Goal: Task Accomplishment & Management: Use online tool/utility

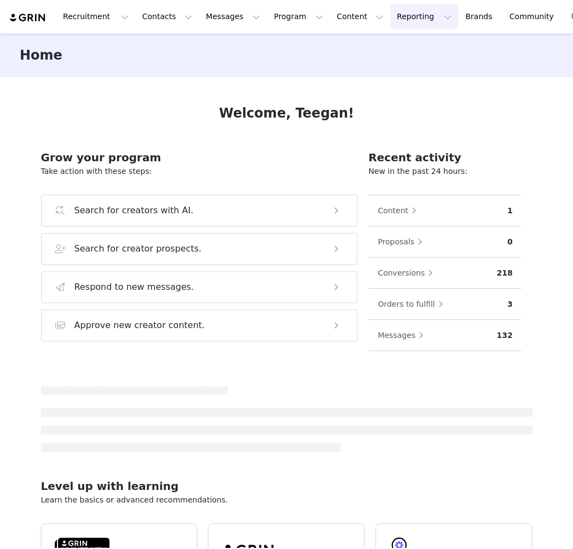
click at [399, 19] on button "Reporting Reporting" at bounding box center [424, 16] width 68 height 25
click at [387, 63] on p "Report Builder" at bounding box center [405, 68] width 55 height 11
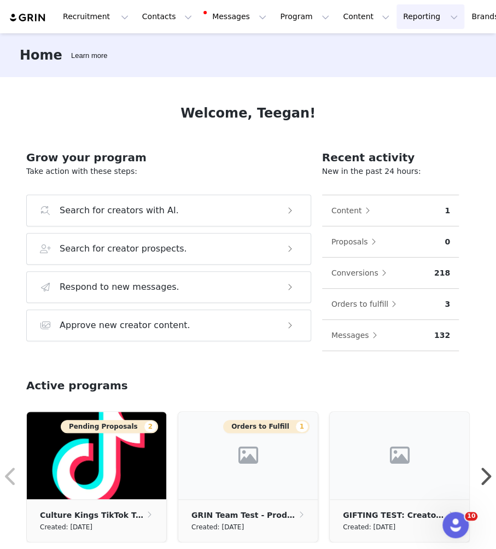
click at [410, 21] on button "Reporting Reporting" at bounding box center [431, 16] width 68 height 25
click at [389, 67] on p "Report Builder" at bounding box center [405, 68] width 55 height 11
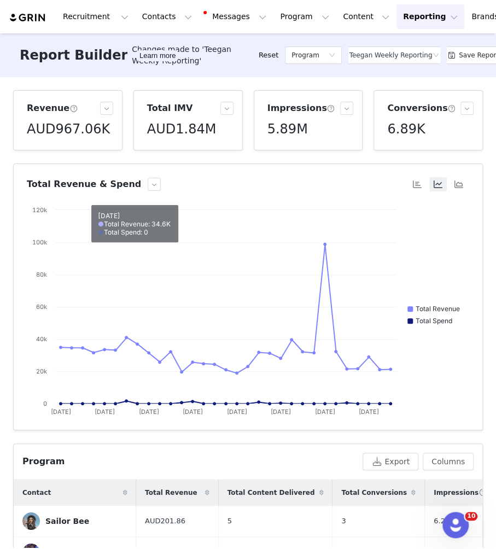
click at [32, 27] on div "Recruitment Recruitment Creator Search Curated Lists Landing Pages Web Extensio…" at bounding box center [290, 16] width 562 height 25
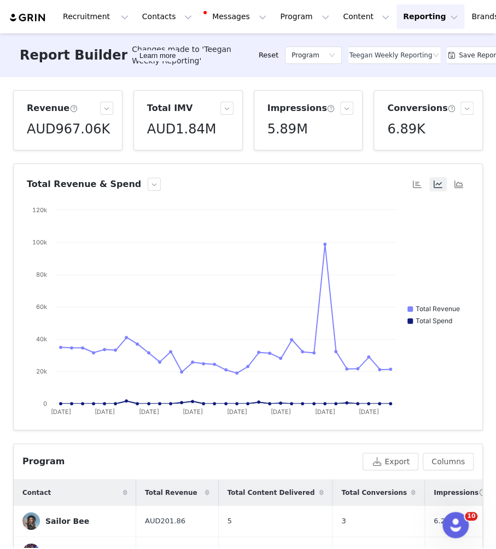
click at [32, 21] on img at bounding box center [28, 18] width 38 height 10
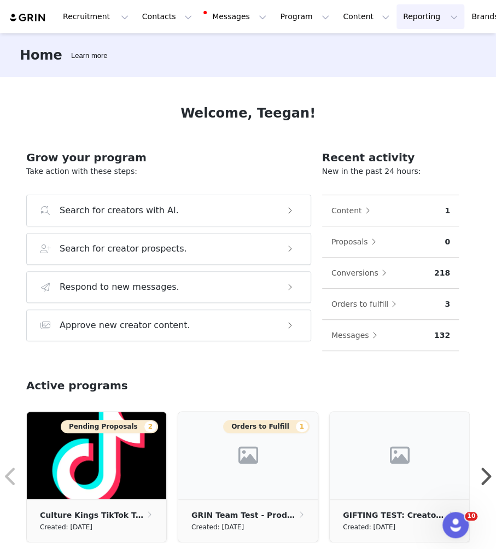
click at [407, 16] on button "Reporting Reporting" at bounding box center [431, 16] width 68 height 25
click at [391, 64] on p "Report Builder" at bounding box center [405, 68] width 55 height 11
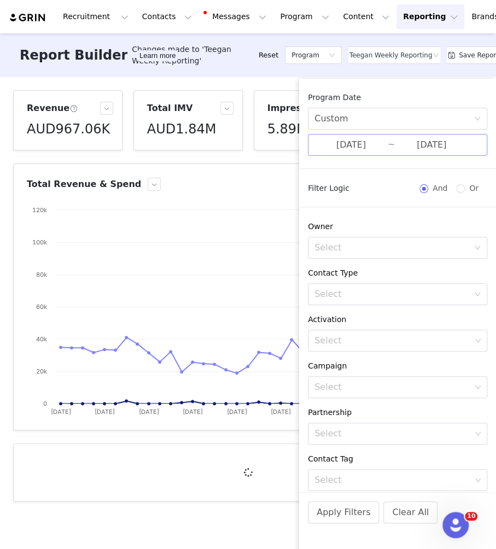
click at [395, 145] on input "[DATE]" at bounding box center [431, 145] width 73 height 14
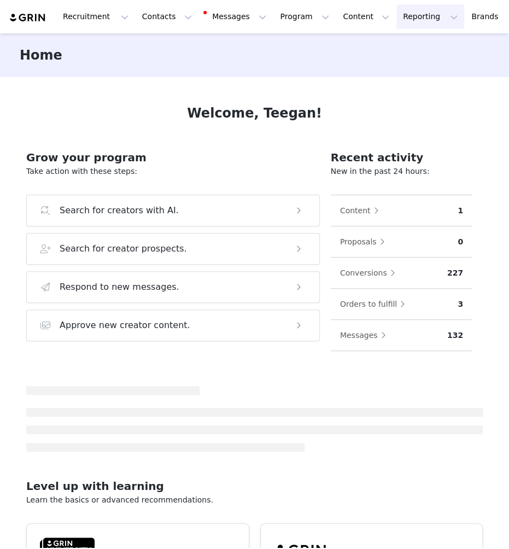
click at [407, 18] on button "Reporting Reporting" at bounding box center [431, 16] width 68 height 25
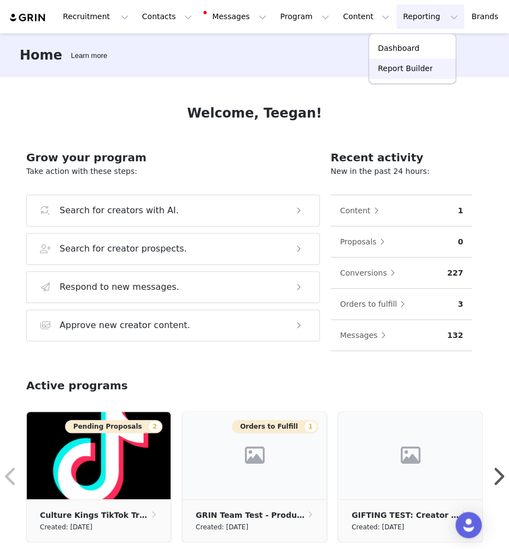
click at [426, 69] on p "Report Builder" at bounding box center [405, 68] width 55 height 11
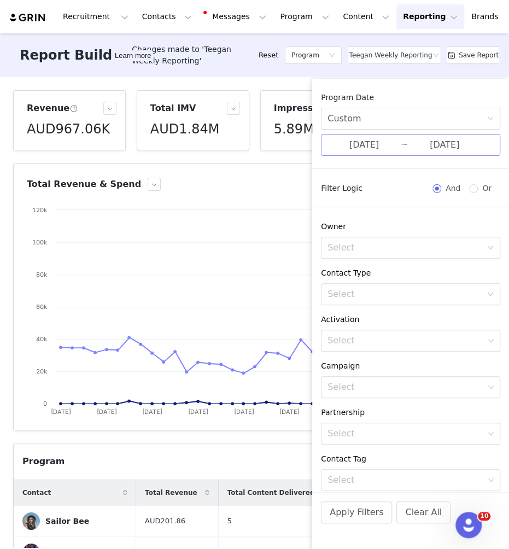
click at [377, 148] on input "[DATE]" at bounding box center [364, 145] width 73 height 14
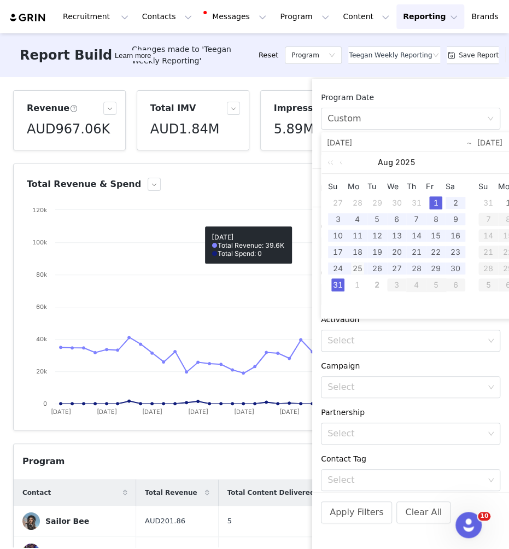
click at [361, 266] on div "25" at bounding box center [357, 268] width 13 height 13
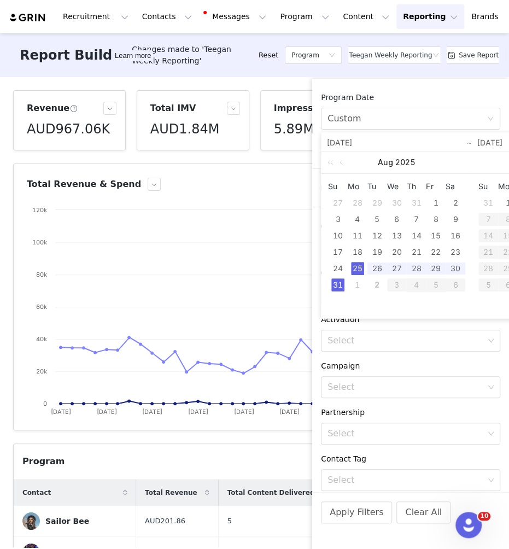
click at [335, 282] on div "31" at bounding box center [337, 284] width 13 height 13
type input "[DATE]"
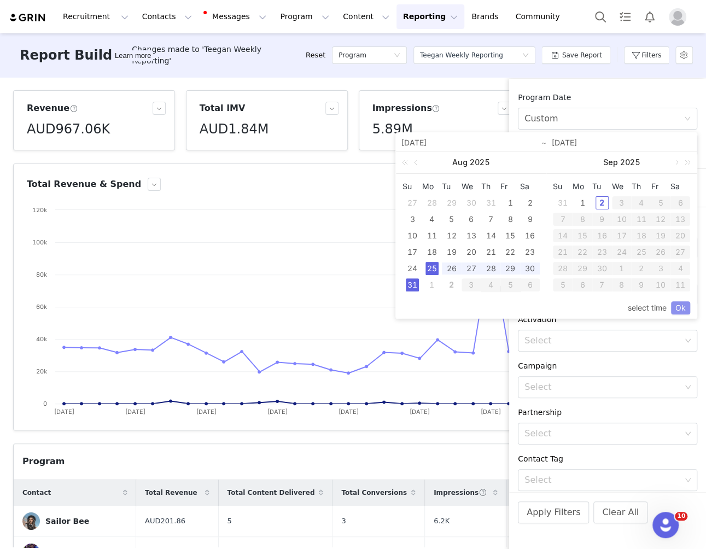
click at [509, 302] on link "Ok" at bounding box center [680, 307] width 19 height 13
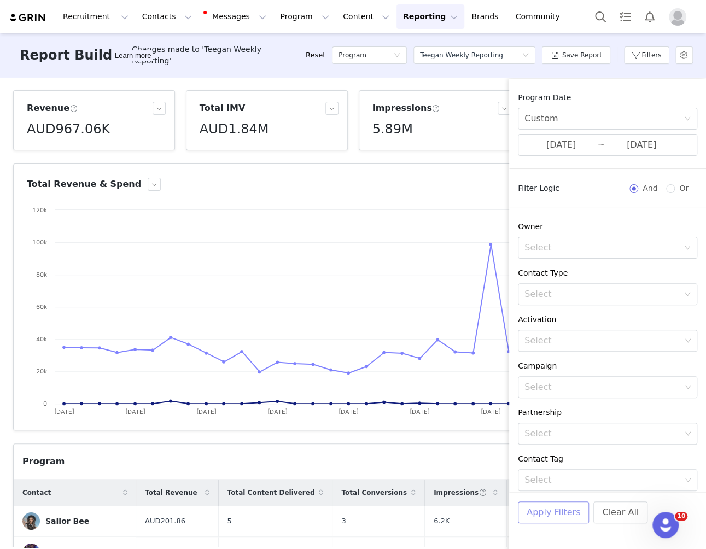
click at [509, 511] on button "Apply Filters" at bounding box center [553, 513] width 71 height 22
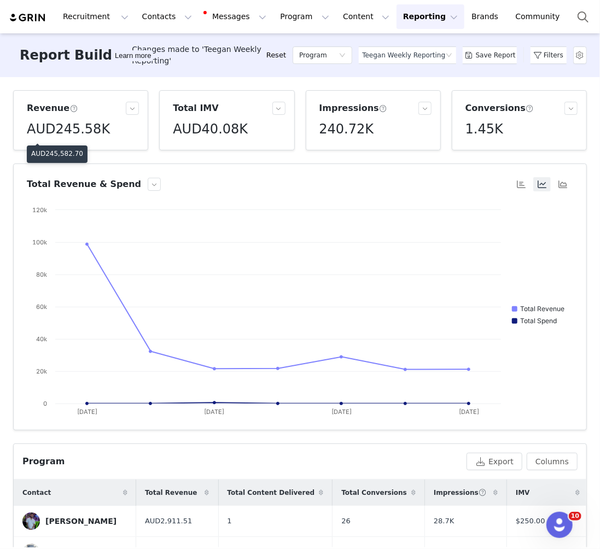
click at [45, 155] on p "AUD245,582.70" at bounding box center [57, 154] width 52 height 10
click at [509, 48] on button "Filters" at bounding box center [548, 55] width 45 height 18
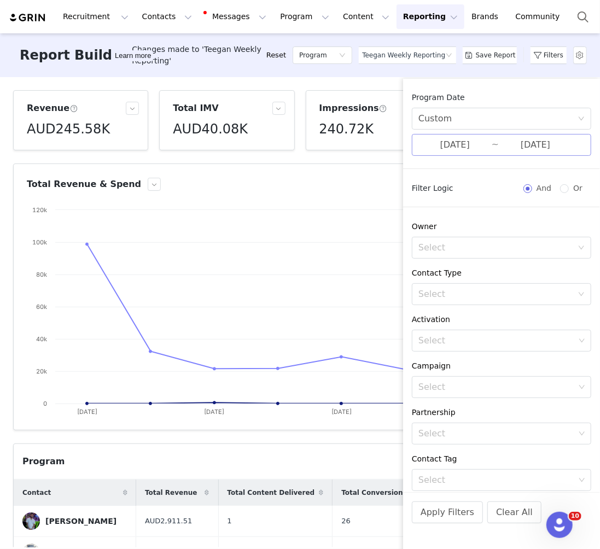
click at [426, 142] on input "[DATE]" at bounding box center [454, 145] width 73 height 14
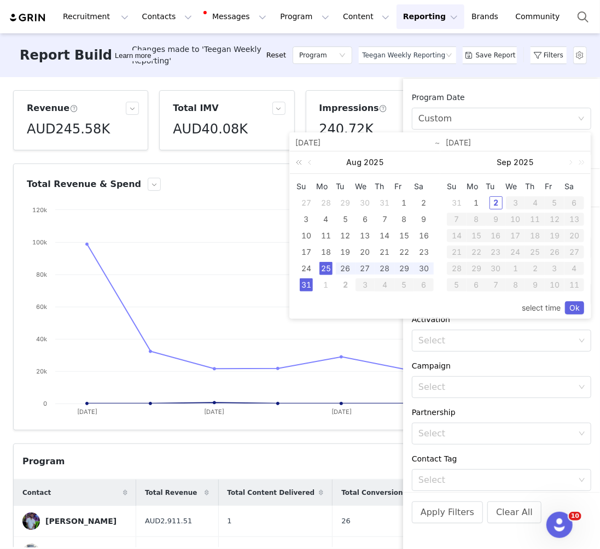
click at [298, 164] on link at bounding box center [301, 163] width 14 height 22
click at [325, 269] on div "26" at bounding box center [325, 268] width 13 height 13
click at [450, 156] on link at bounding box center [451, 163] width 14 height 22
click at [455, 206] on div "1" at bounding box center [456, 202] width 13 height 13
type input "08/26/2024"
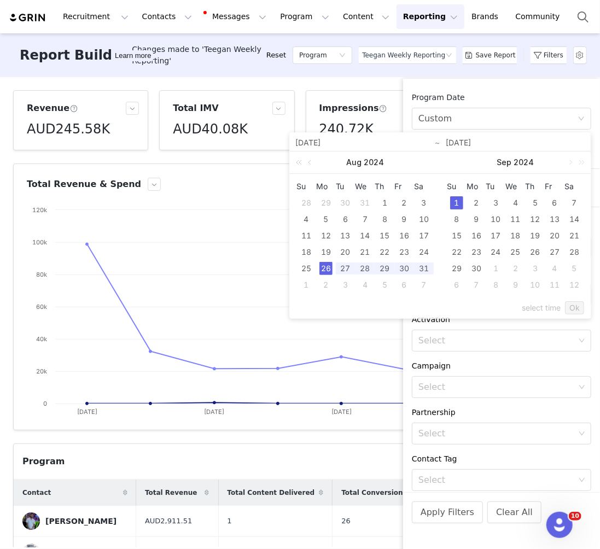
type input "09/01/2024"
type input "08/26/2024"
type input "09/01/2024"
click at [509, 308] on link "Ok" at bounding box center [574, 307] width 19 height 13
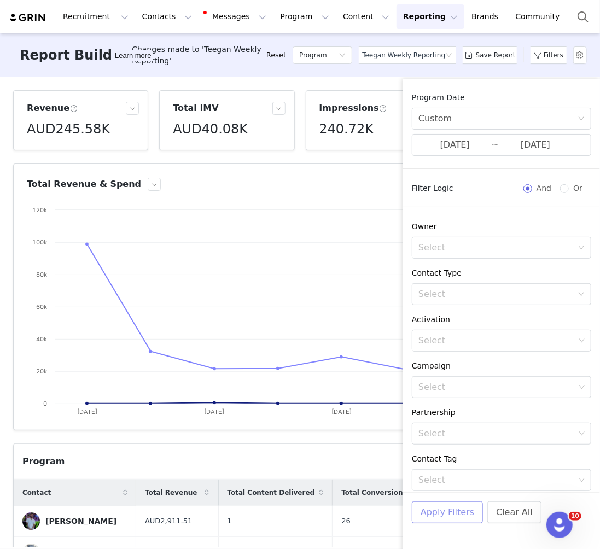
click at [431, 513] on button "Apply Filters" at bounding box center [447, 513] width 71 height 22
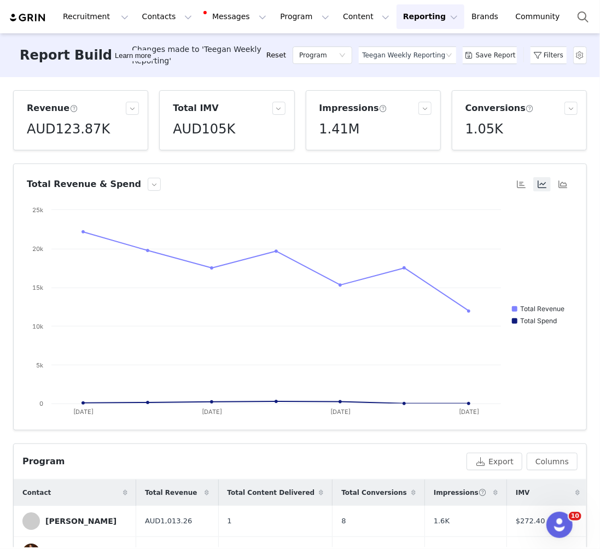
click at [96, 124] on h5 "AUD123.87K" at bounding box center [68, 129] width 83 height 20
drag, startPoint x: 44, startPoint y: 154, endPoint x: 83, endPoint y: 152, distance: 38.3
click at [82, 154] on div "AUD123,865.16" at bounding box center [57, 154] width 61 height 18
copy p "123,865.16"
click at [403, 191] on article "Total Revenue & Spend Created with Highcharts 9.3.3 Chart title Total Revenue T…" at bounding box center [300, 297] width 574 height 267
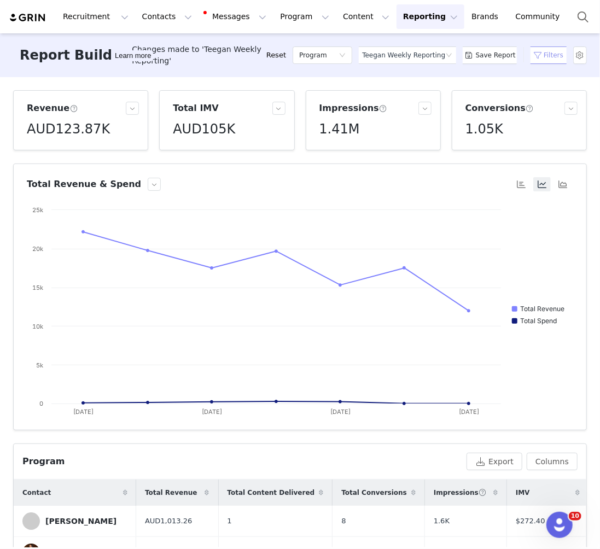
click at [509, 57] on button "Filters" at bounding box center [548, 55] width 45 height 18
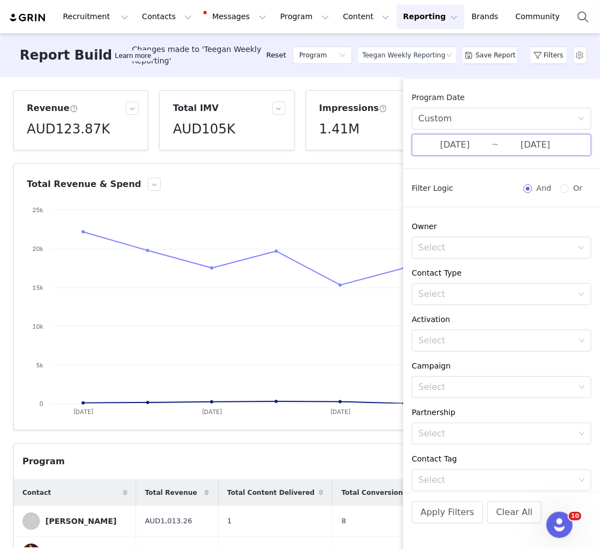
click at [485, 136] on span "08/26/2024 ~ 09/01/2024" at bounding box center [501, 145] width 179 height 22
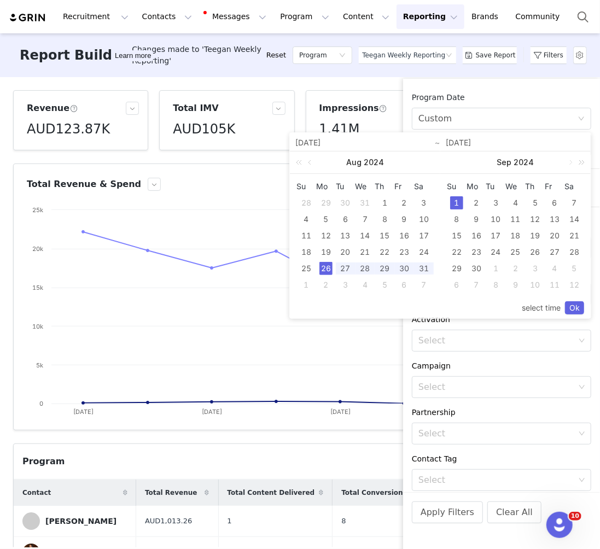
click at [509, 162] on link at bounding box center [580, 163] width 14 height 22
click at [431, 160] on link at bounding box center [429, 163] width 14 height 22
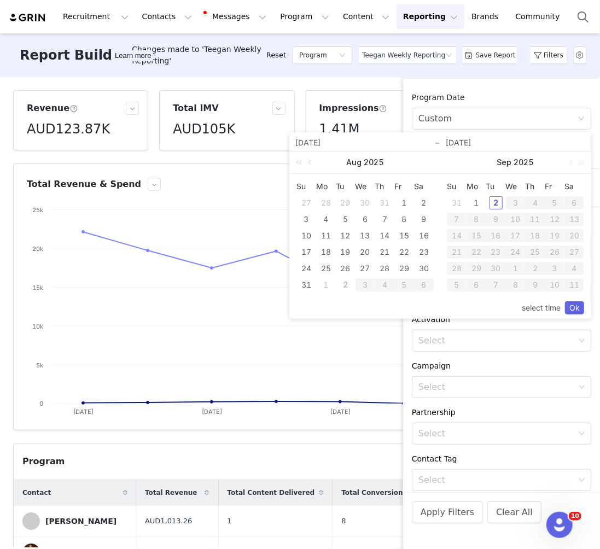
click at [325, 270] on div "25" at bounding box center [325, 268] width 13 height 13
click at [310, 285] on div "31" at bounding box center [306, 284] width 13 height 13
type input "[DATE]"
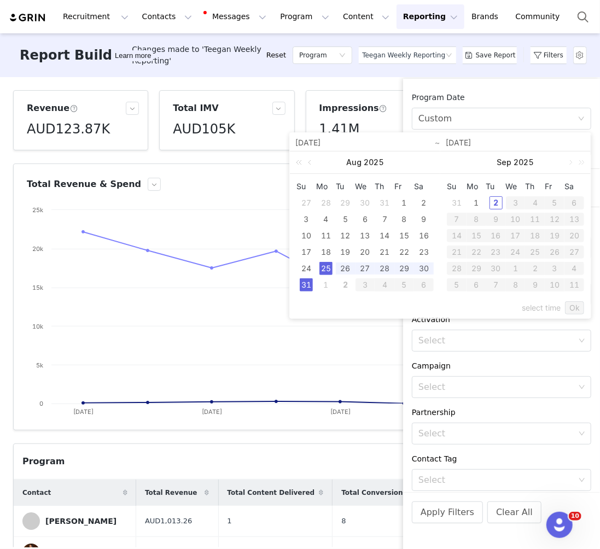
type input "[DATE]"
click at [509, 308] on link "Ok" at bounding box center [574, 307] width 19 height 13
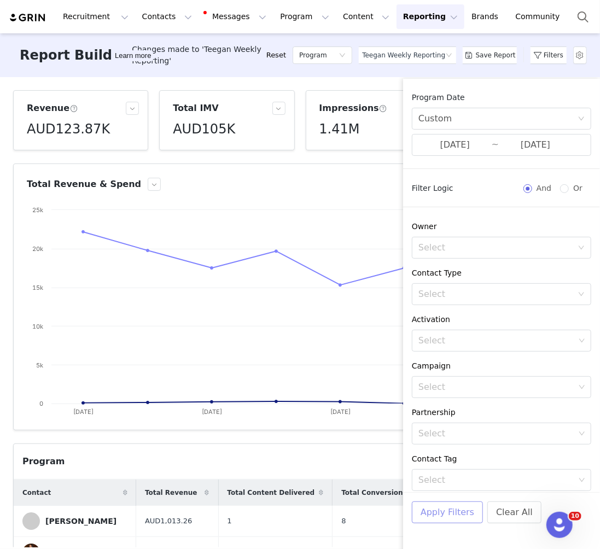
click at [450, 510] on button "Apply Filters" at bounding box center [447, 513] width 71 height 22
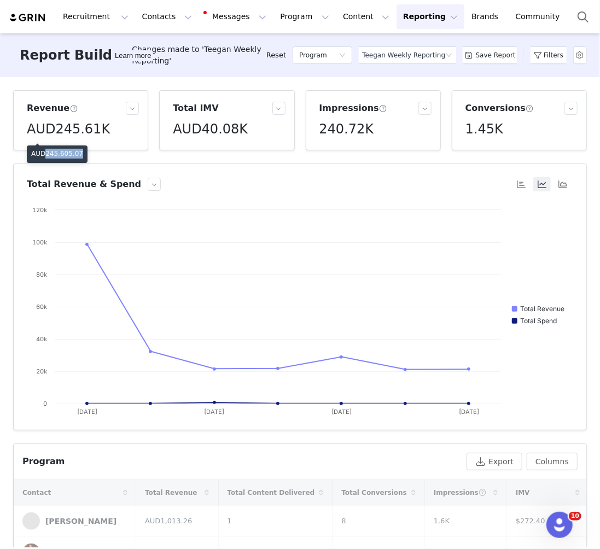
drag, startPoint x: 44, startPoint y: 156, endPoint x: 81, endPoint y: 155, distance: 36.7
click at [81, 155] on p "AUD245,605.07" at bounding box center [57, 154] width 52 height 10
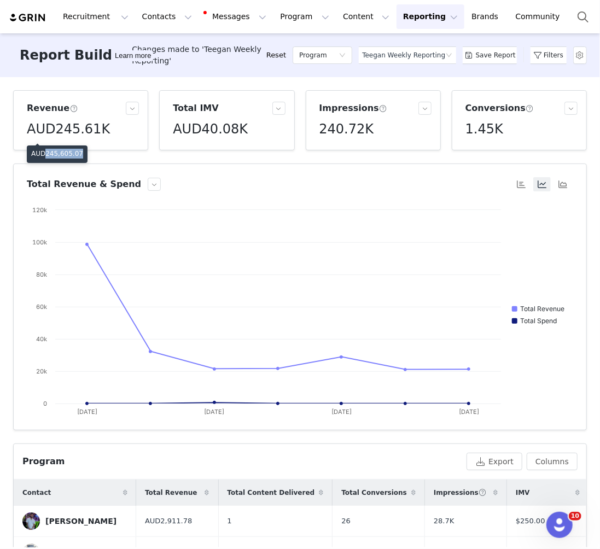
copy p "245,605.07"
click at [509, 50] on button "Filters" at bounding box center [548, 55] width 45 height 18
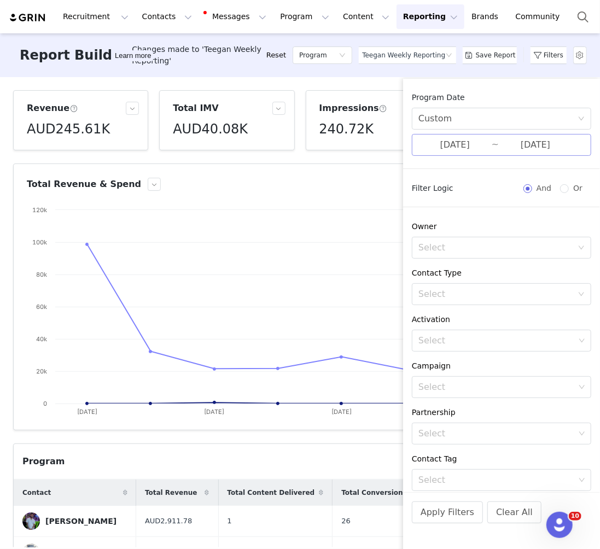
click at [455, 138] on input "[DATE]" at bounding box center [454, 145] width 73 height 14
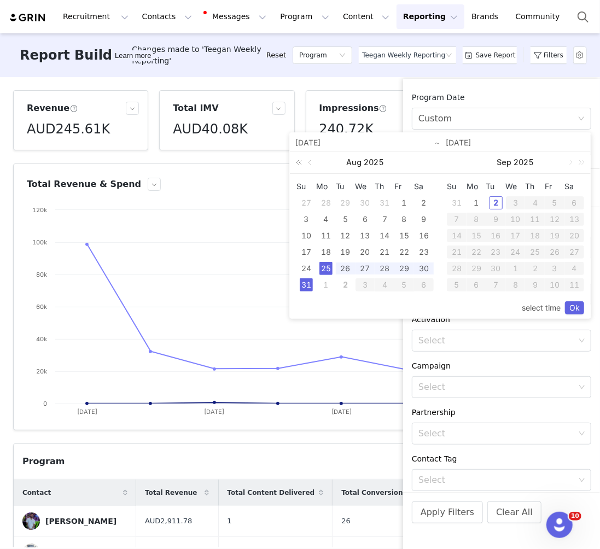
click at [298, 164] on link at bounding box center [301, 163] width 14 height 22
click at [325, 271] on div "26" at bounding box center [325, 268] width 13 height 13
click at [475, 203] on div "1" at bounding box center [476, 202] width 13 height 13
type input "08/26/2024"
type input "09/01/2025"
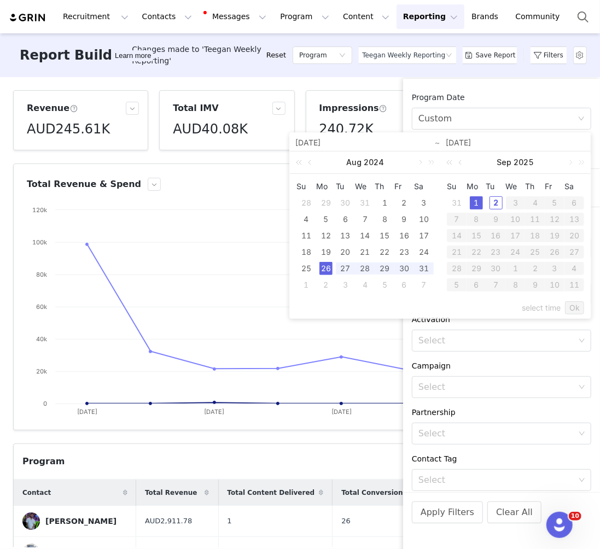
type input "08/26/2024"
type input "09/01/2025"
click at [509, 300] on div "select time Ok" at bounding box center [440, 308] width 288 height 21
click at [509, 306] on link "Ok" at bounding box center [574, 307] width 19 height 13
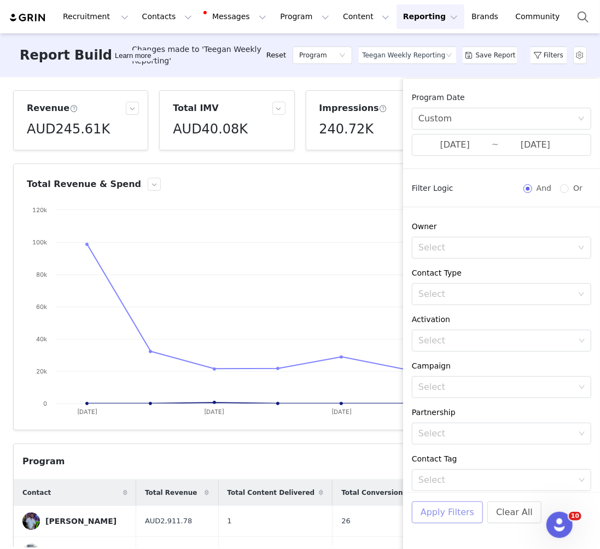
click at [454, 513] on button "Apply Filters" at bounding box center [447, 513] width 71 height 22
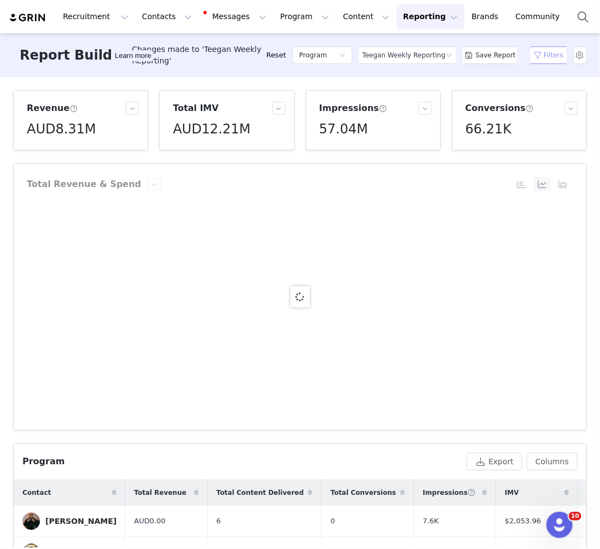
click at [509, 56] on button "Filters" at bounding box center [548, 55] width 45 height 18
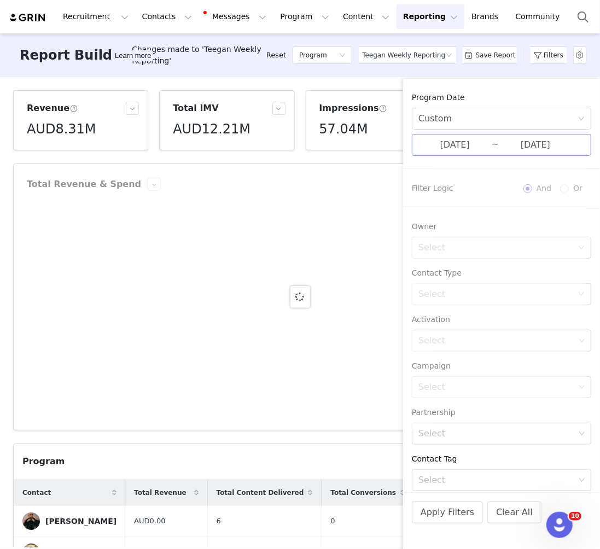
click at [509, 145] on input "09/01/2025" at bounding box center [535, 145] width 73 height 14
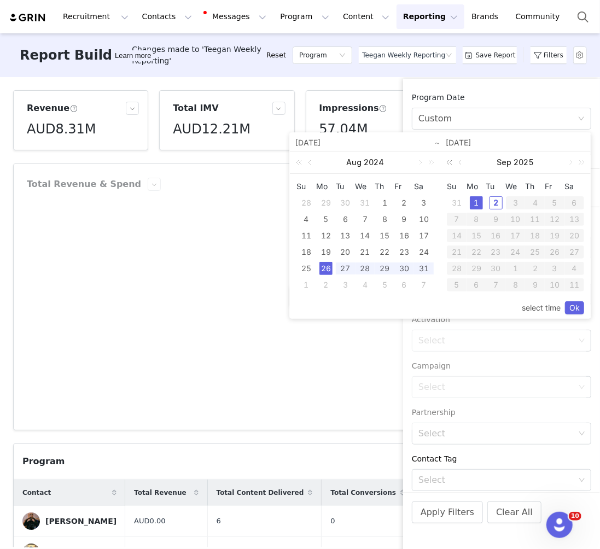
click at [447, 156] on link at bounding box center [451, 163] width 14 height 22
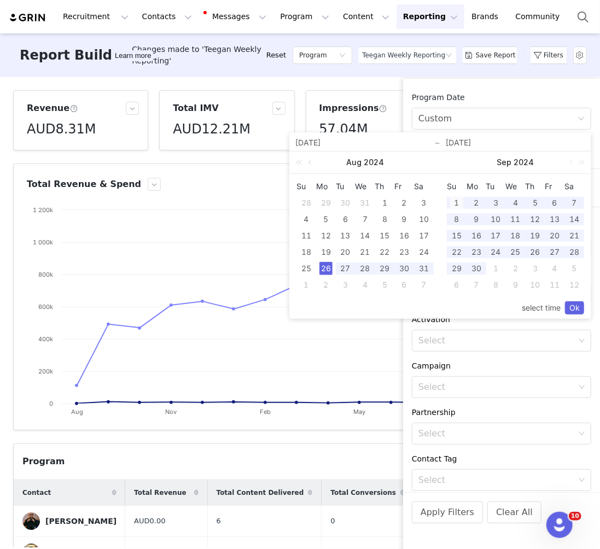
click at [459, 205] on div "1" at bounding box center [456, 202] width 13 height 13
click at [509, 311] on link "Ok" at bounding box center [574, 307] width 19 height 13
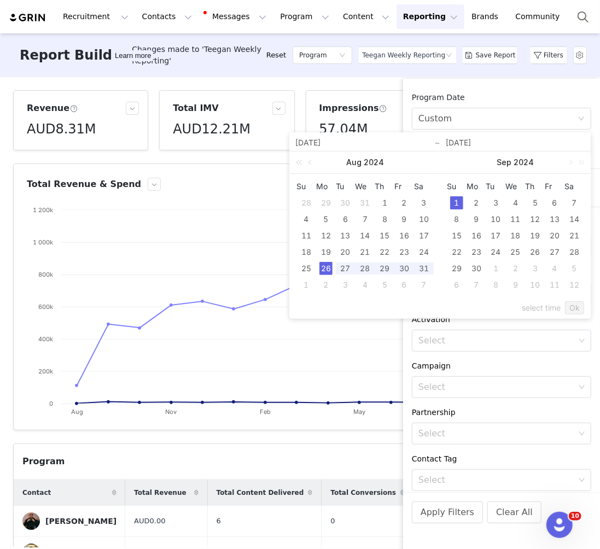
click at [327, 264] on div "26" at bounding box center [325, 268] width 13 height 13
type input "09/01/2024"
click at [509, 304] on link "Ok" at bounding box center [574, 307] width 19 height 13
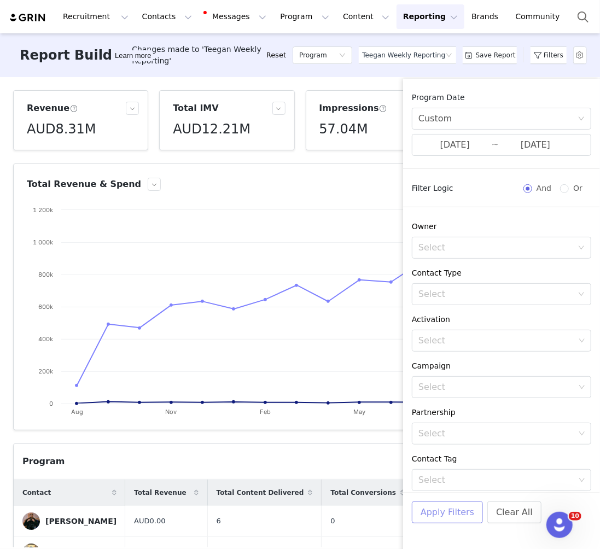
click at [450, 514] on button "Apply Filters" at bounding box center [447, 513] width 71 height 22
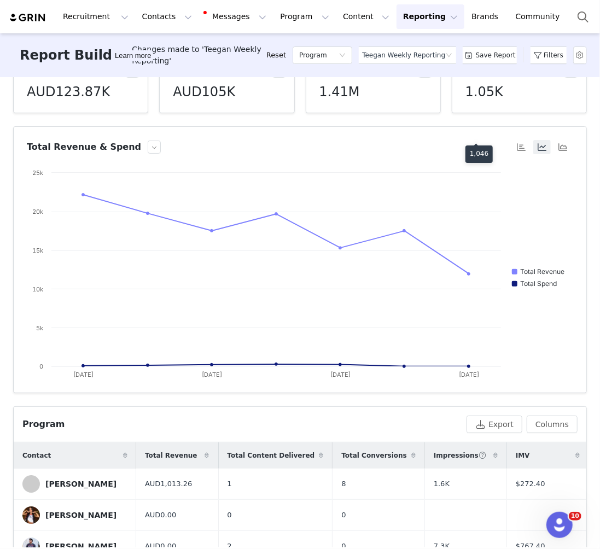
scroll to position [69, 0]
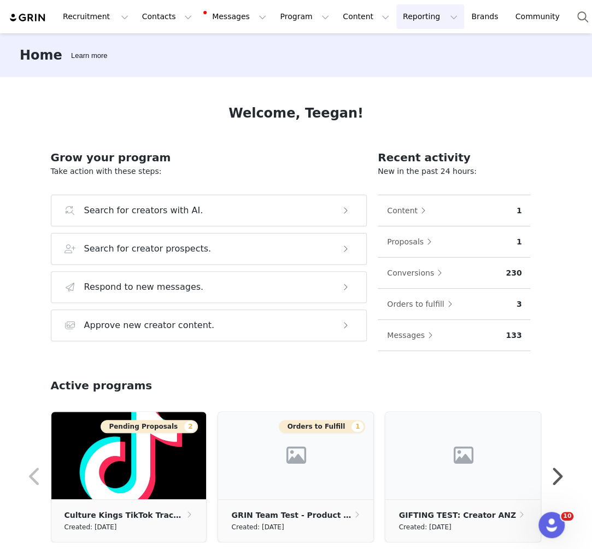
click at [397, 16] on button "Reporting Reporting" at bounding box center [431, 16] width 68 height 25
click at [370, 66] on link "Report Builder" at bounding box center [412, 69] width 86 height 20
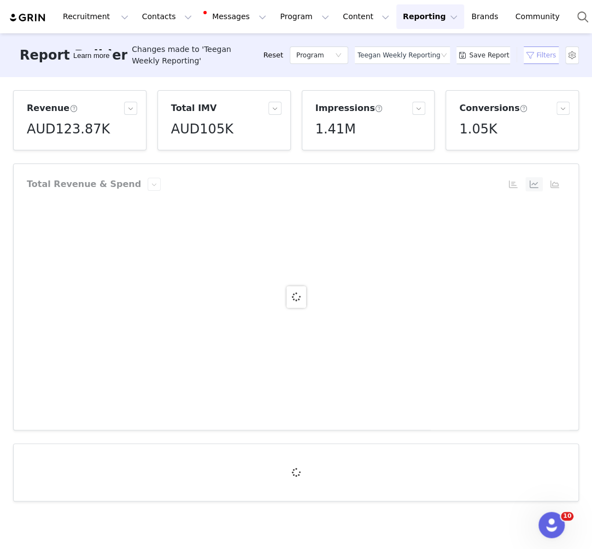
click at [539, 54] on button "Filters" at bounding box center [541, 55] width 45 height 18
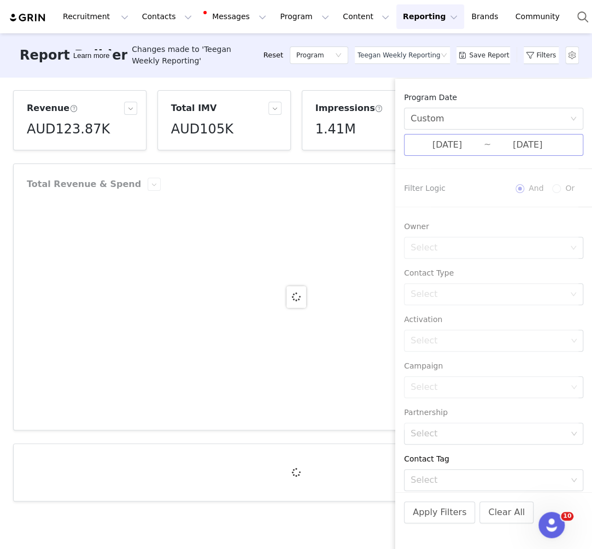
click at [492, 138] on input "09/01/2024" at bounding box center [527, 145] width 73 height 14
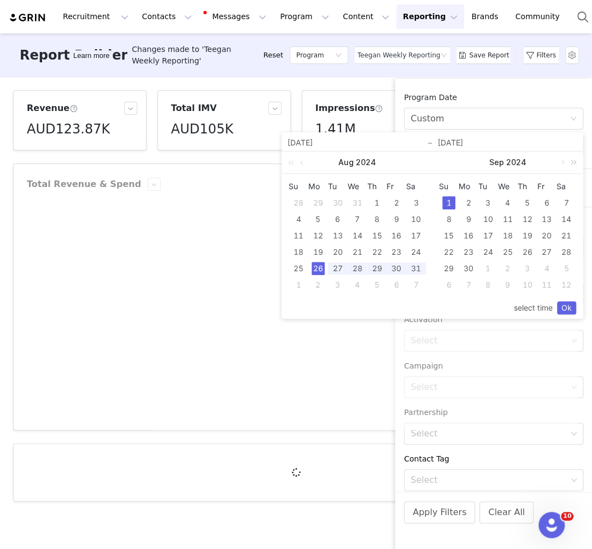
click at [569, 161] on link at bounding box center [572, 163] width 14 height 22
click at [425, 160] on link at bounding box center [422, 163] width 14 height 22
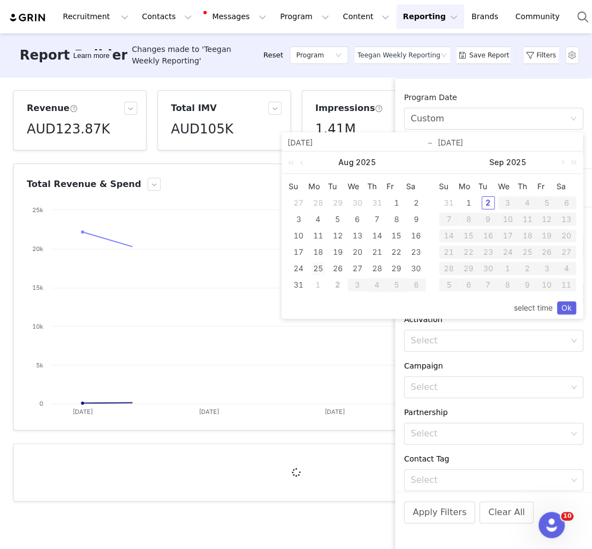
click at [317, 266] on div "25" at bounding box center [318, 268] width 13 height 13
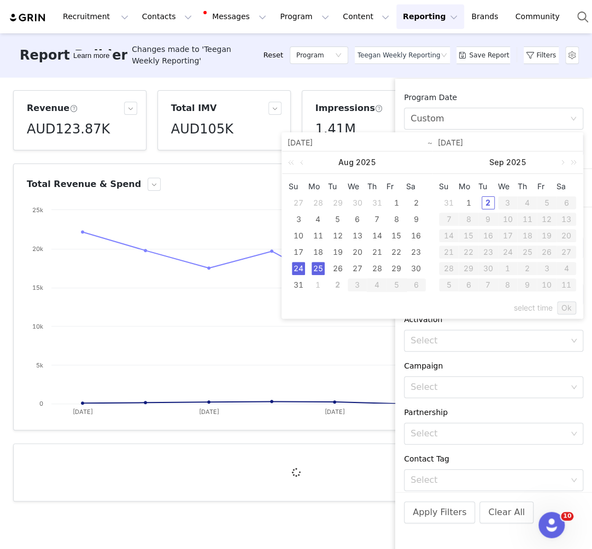
click at [300, 273] on div "24" at bounding box center [298, 268] width 13 height 13
type input "08/24/2025"
type input "08/25/2025"
type input "08/24/2025"
type input "08/25/2025"
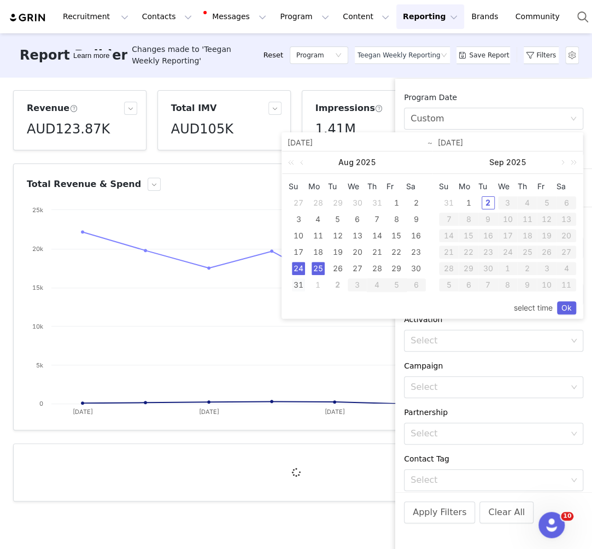
click at [295, 288] on div "31" at bounding box center [298, 284] width 13 height 13
click at [317, 266] on div "25" at bounding box center [318, 268] width 13 height 13
type input "08/25/2025"
type input "[DATE]"
type input "08/25/2025"
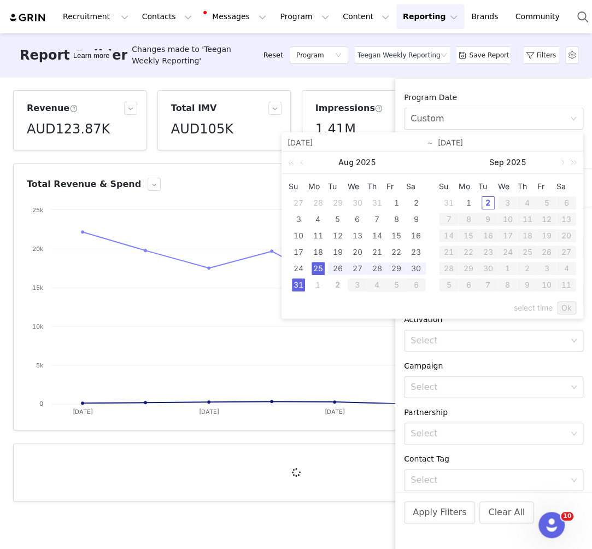
type input "[DATE]"
click at [566, 312] on link "Ok" at bounding box center [566, 307] width 19 height 13
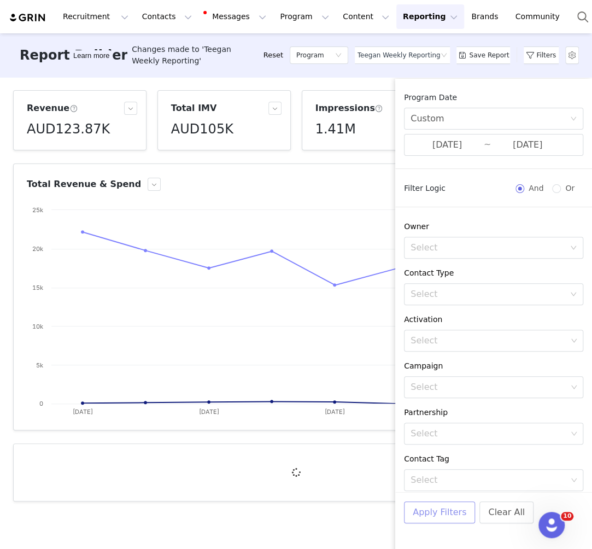
click at [426, 514] on button "Apply Filters" at bounding box center [439, 513] width 71 height 22
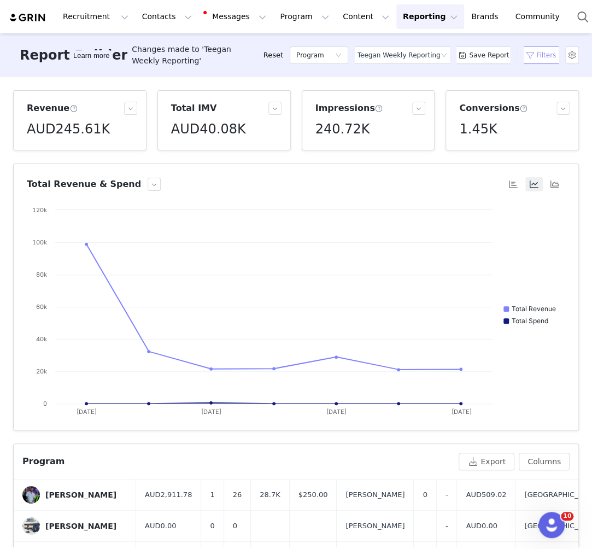
click at [554, 53] on button "Filters" at bounding box center [541, 55] width 45 height 18
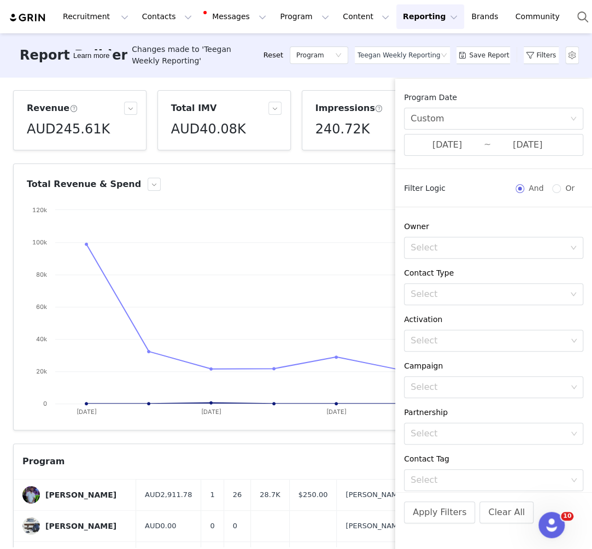
click at [384, 194] on article "Total Revenue & Spend Created with Highcharts 9.3.3 Chart title Total Revenue T…" at bounding box center [296, 297] width 566 height 267
click at [374, 206] on rect at bounding box center [296, 314] width 539 height 219
click at [348, 137] on h5 "240.72K" at bounding box center [343, 129] width 55 height 20
click at [177, 140] on article "Total IMV AUD40.08K" at bounding box center [224, 120] width 133 height 60
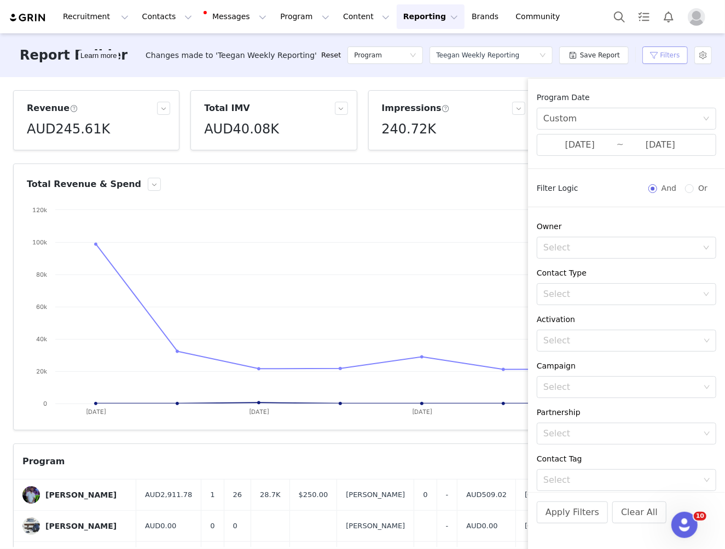
click at [592, 57] on button "Filters" at bounding box center [664, 55] width 45 height 18
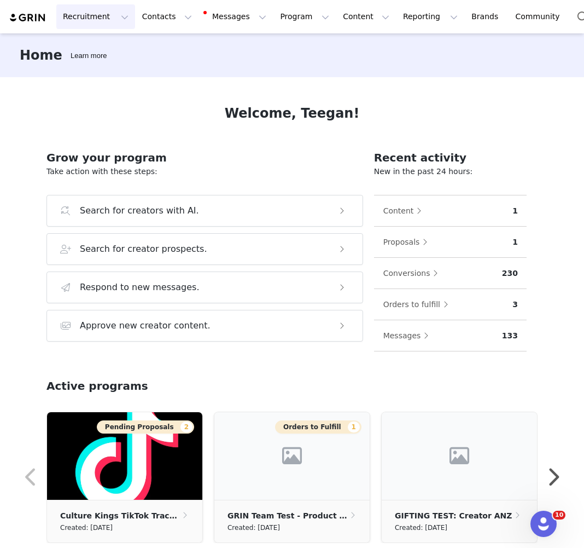
click at [102, 11] on button "Recruitment Recruitment" at bounding box center [95, 16] width 79 height 25
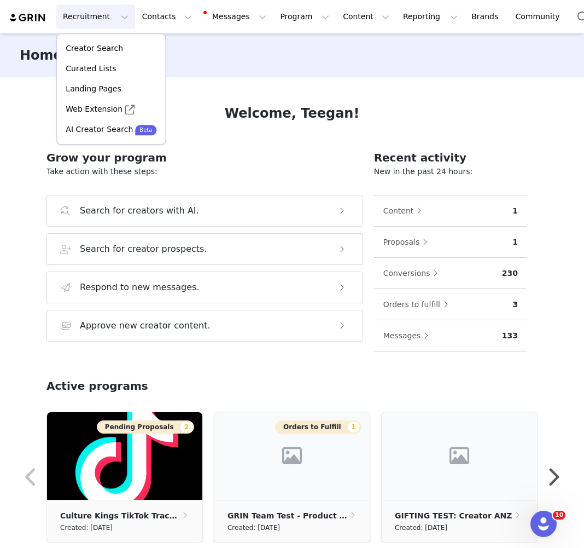
click at [243, 51] on div "Home Learn more" at bounding box center [292, 55] width 584 height 44
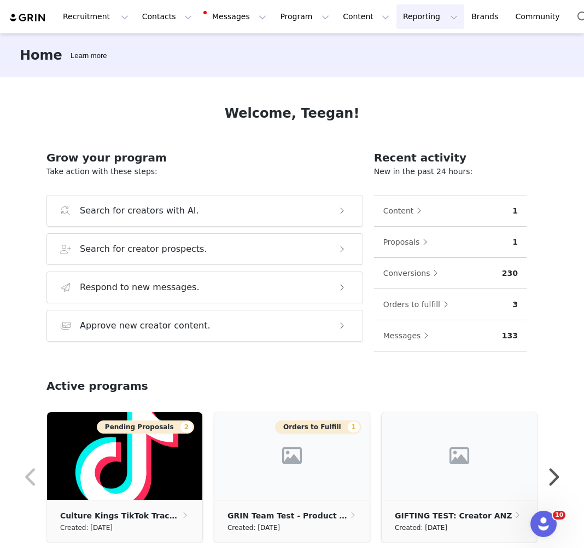
click at [397, 17] on button "Reporting Reporting" at bounding box center [431, 16] width 68 height 25
click at [391, 72] on p "Report Builder" at bounding box center [405, 68] width 55 height 11
